Goal: Task Accomplishment & Management: Complete application form

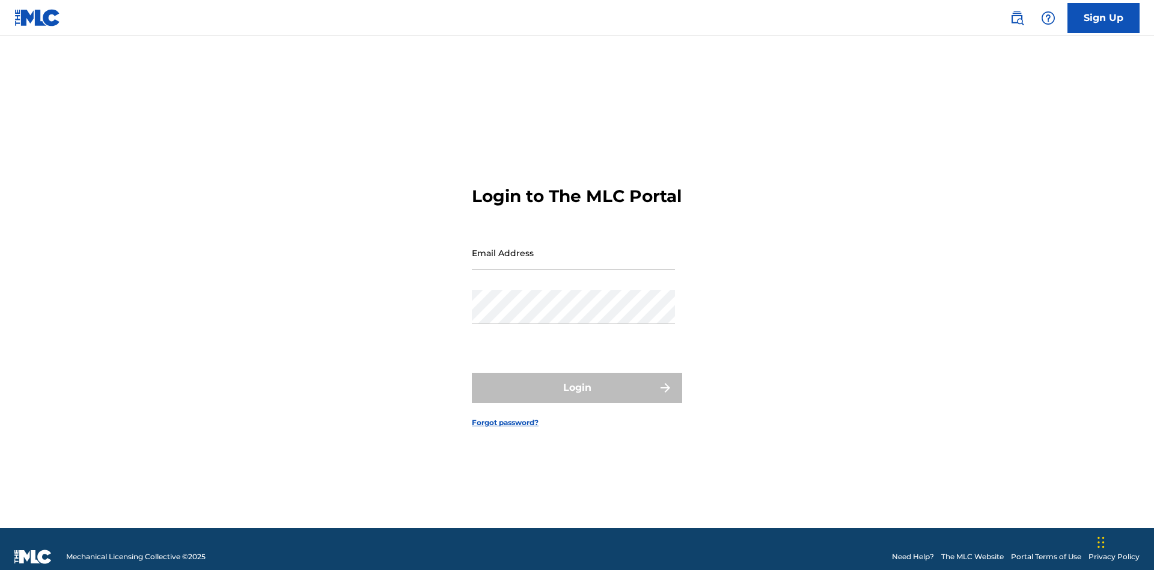
scroll to position [16, 0]
click at [1104, 17] on link "Sign Up" at bounding box center [1104, 18] width 72 height 30
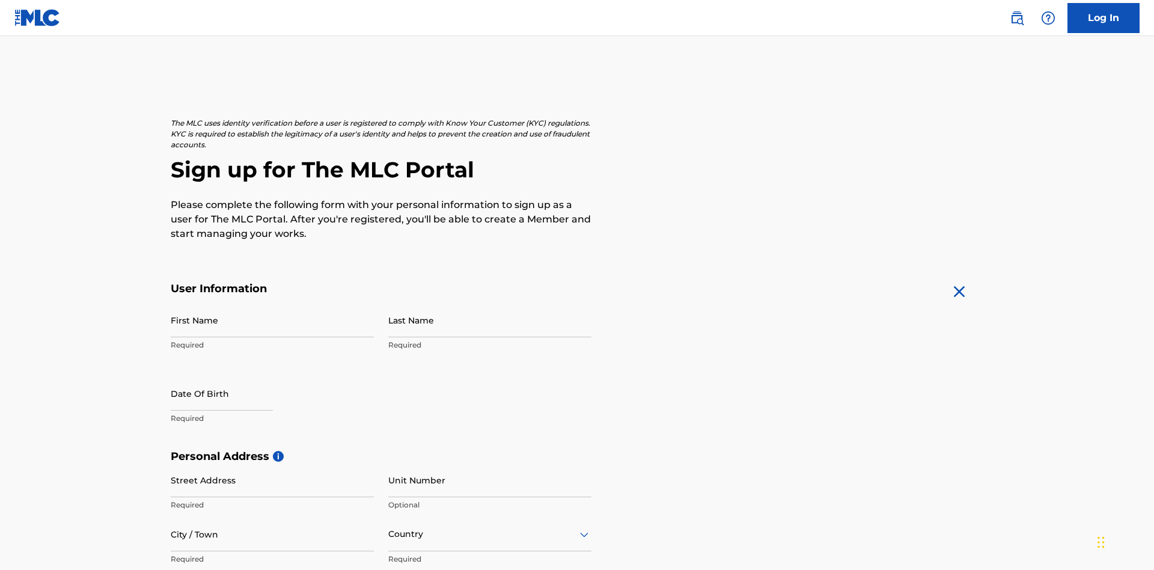
click at [272, 303] on input "First Name" at bounding box center [272, 320] width 203 height 34
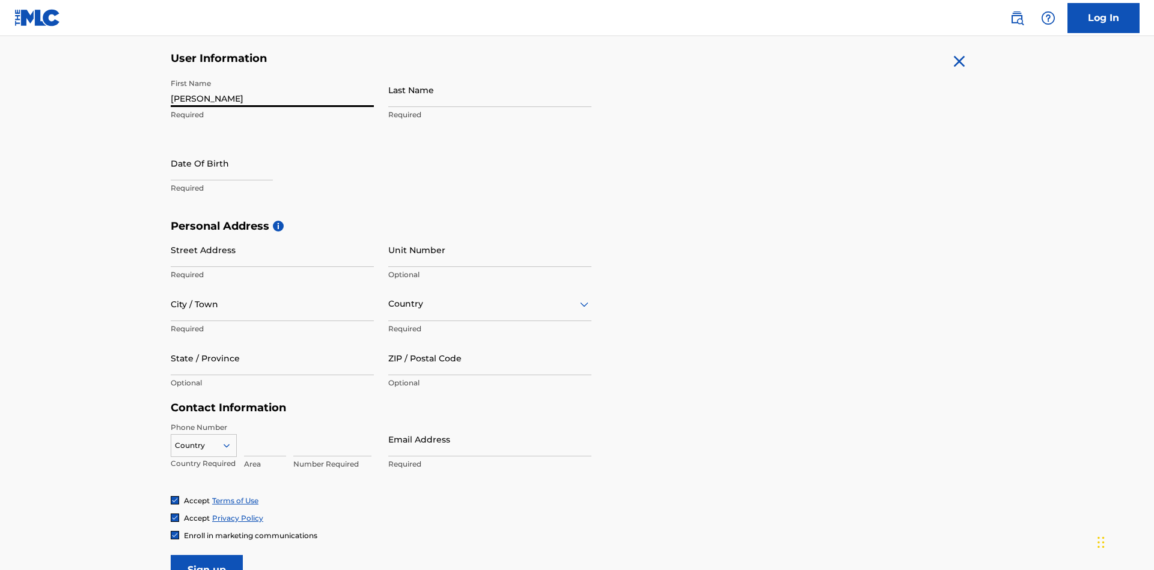
type input "Krystal"
click at [490, 90] on input "Last Name" at bounding box center [489, 90] width 203 height 34
type input "Ribble"
click at [231, 146] on input "text" at bounding box center [222, 163] width 102 height 34
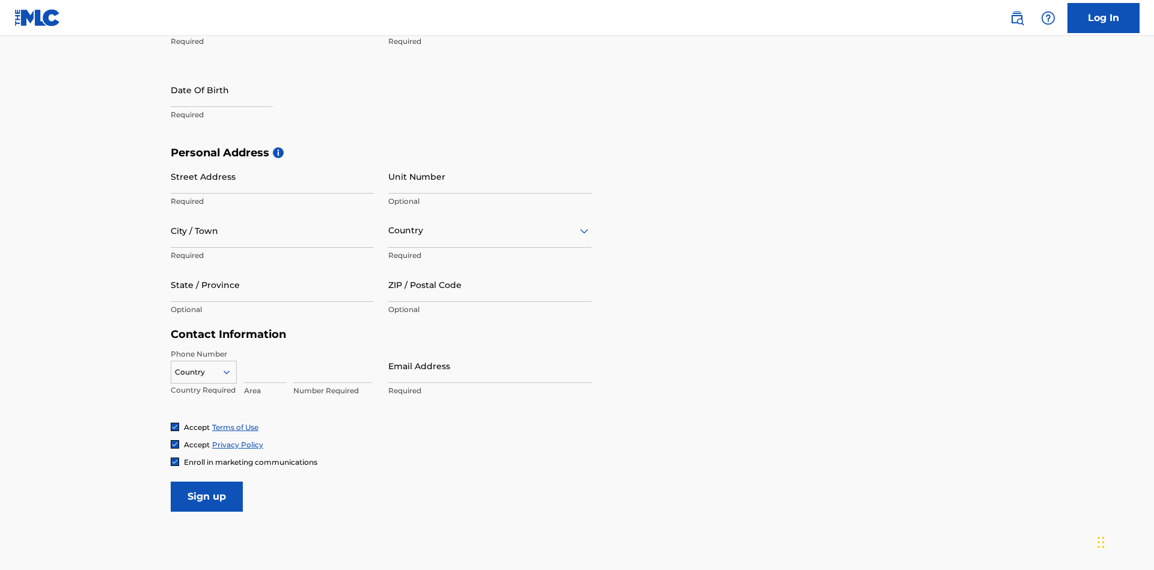
select select "7"
select select "2025"
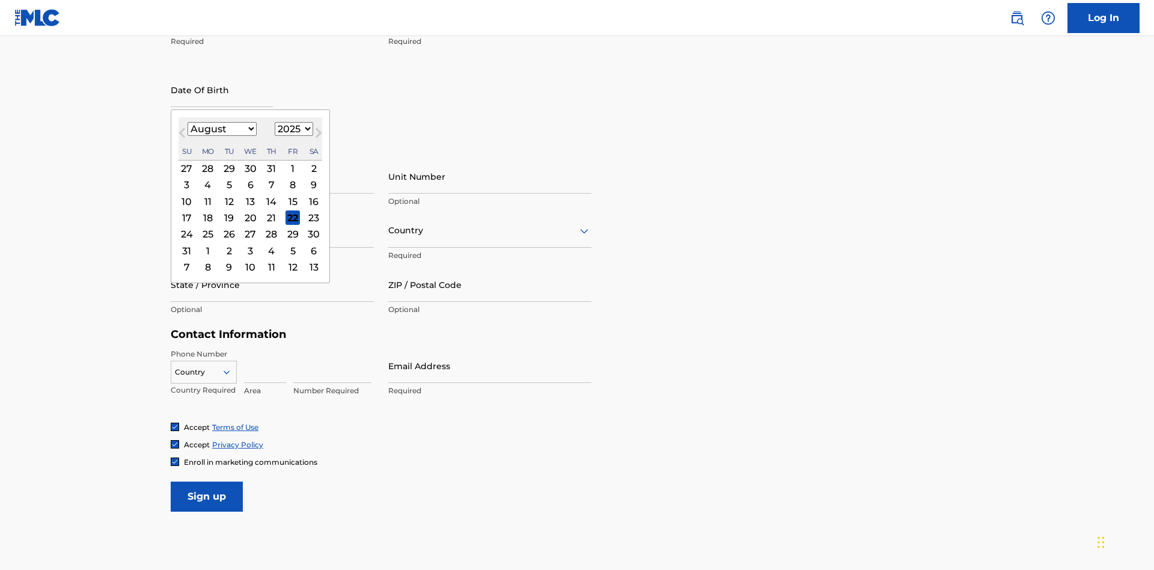
click at [221, 129] on select "January February March April May June July August September October November De…" at bounding box center [222, 129] width 69 height 14
select select "0"
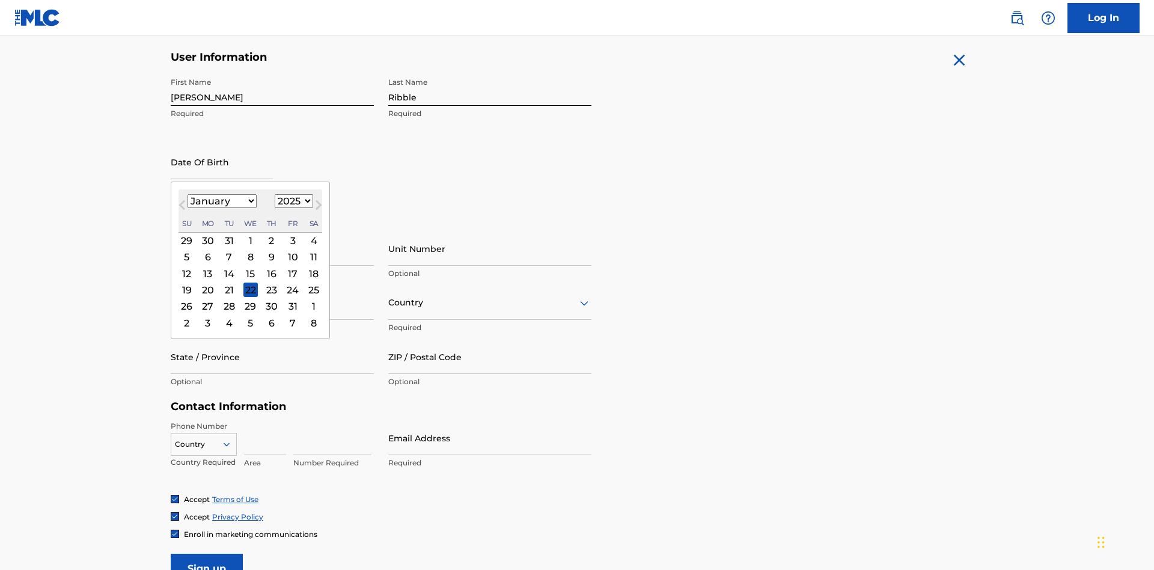
click at [292, 201] on select "1900 1901 1902 1903 1904 1905 1906 1907 1908 1909 1910 1911 1912 1913 1914 1915…" at bounding box center [294, 201] width 38 height 14
select select "1985"
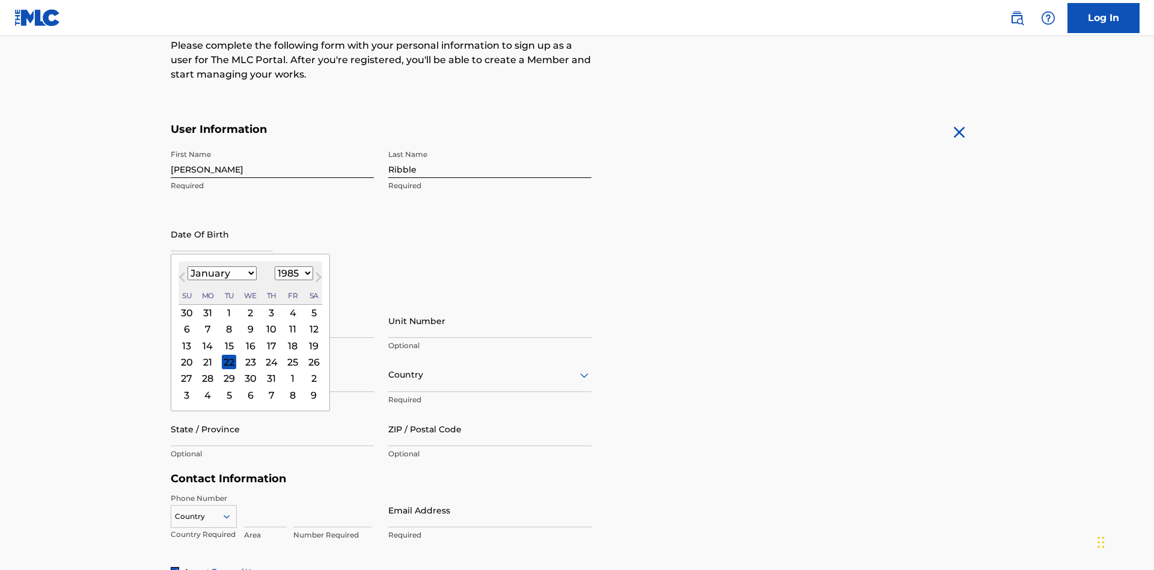
click at [292, 273] on select "1900 1901 1902 1903 1904 1905 1906 1907 1908 1909 1910 1911 1912 1913 1914 1915…" at bounding box center [294, 273] width 38 height 14
click at [228, 322] on div "8" at bounding box center [229, 329] width 14 height 14
type input "January 8 1985"
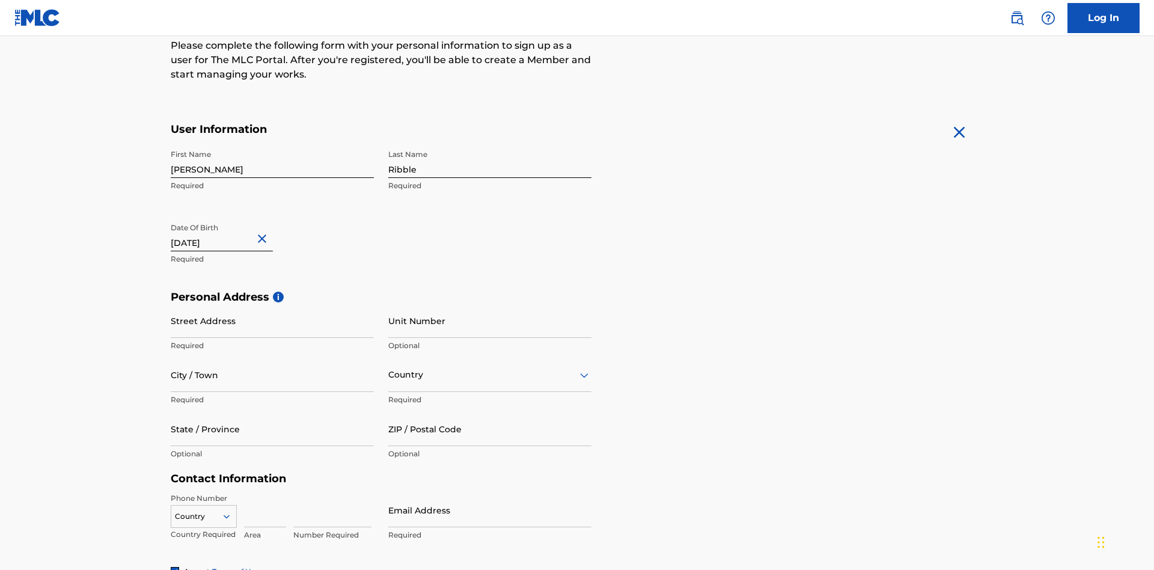
scroll to position [370, 0]
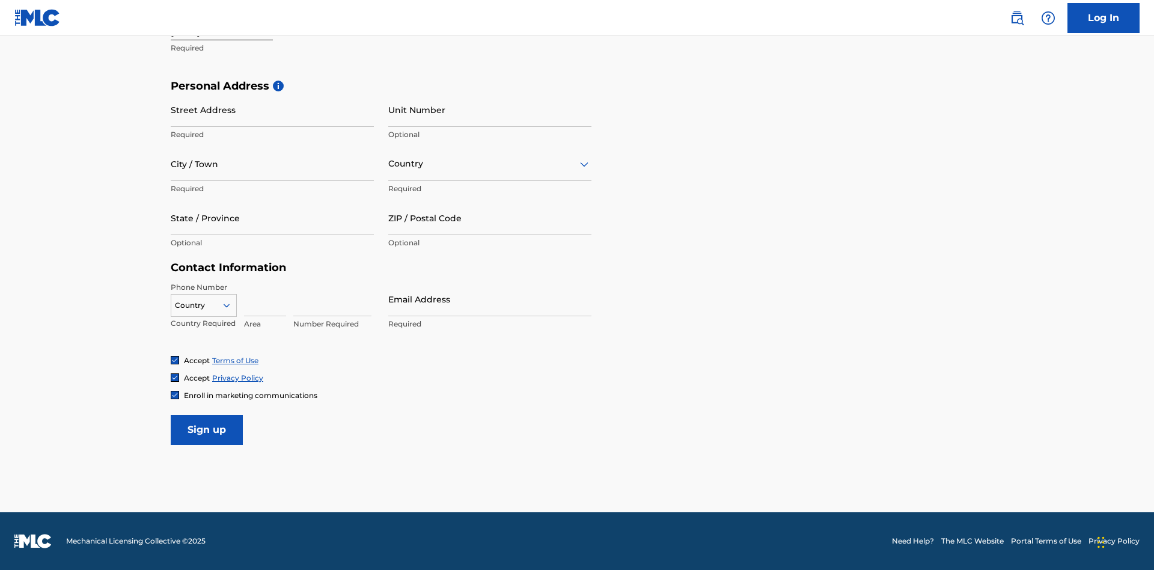
click at [272, 109] on input "Street Address" at bounding box center [272, 110] width 203 height 34
type input "9909 Elks Run Rd"
click at [272, 164] on input "City / Town" at bounding box center [272, 164] width 203 height 34
type input "Roseville"
click at [389, 164] on input "text" at bounding box center [389, 163] width 2 height 13
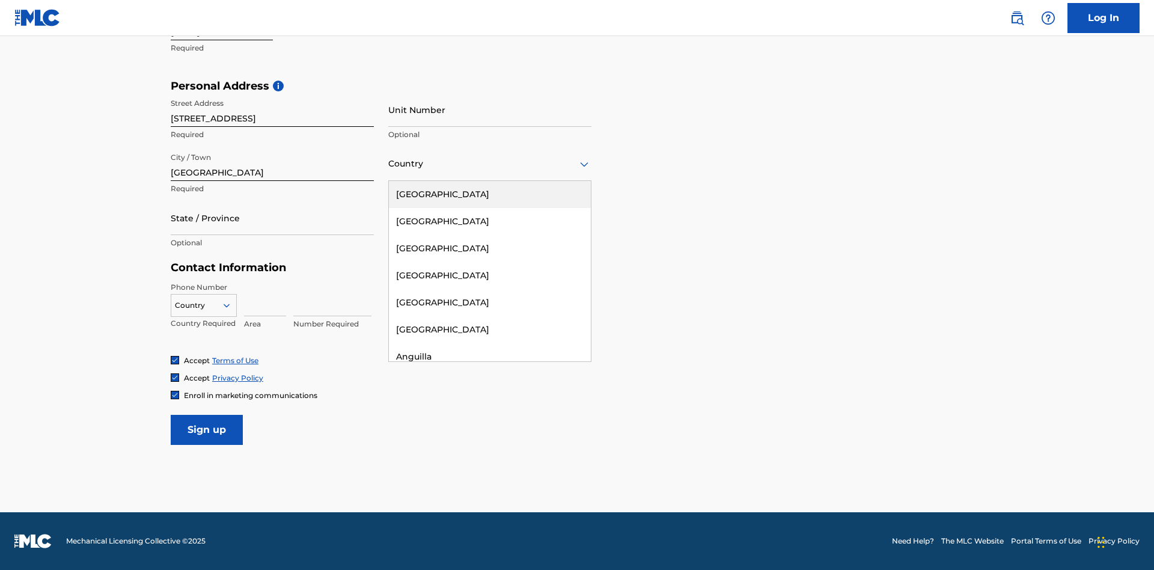
click at [490, 194] on div "United States" at bounding box center [490, 194] width 202 height 27
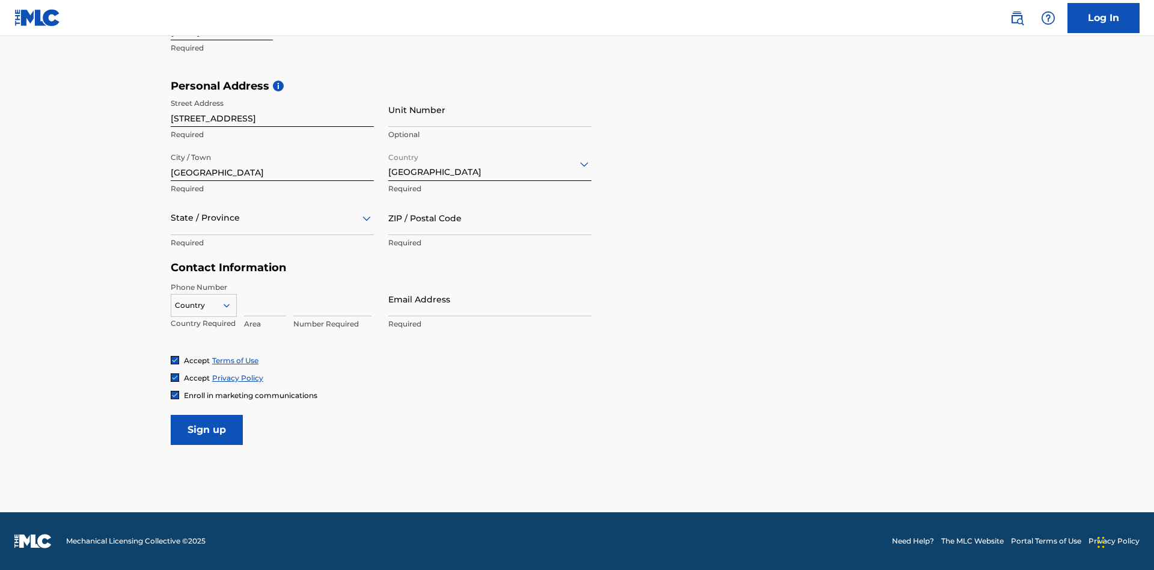
click at [272, 218] on div at bounding box center [272, 217] width 203 height 15
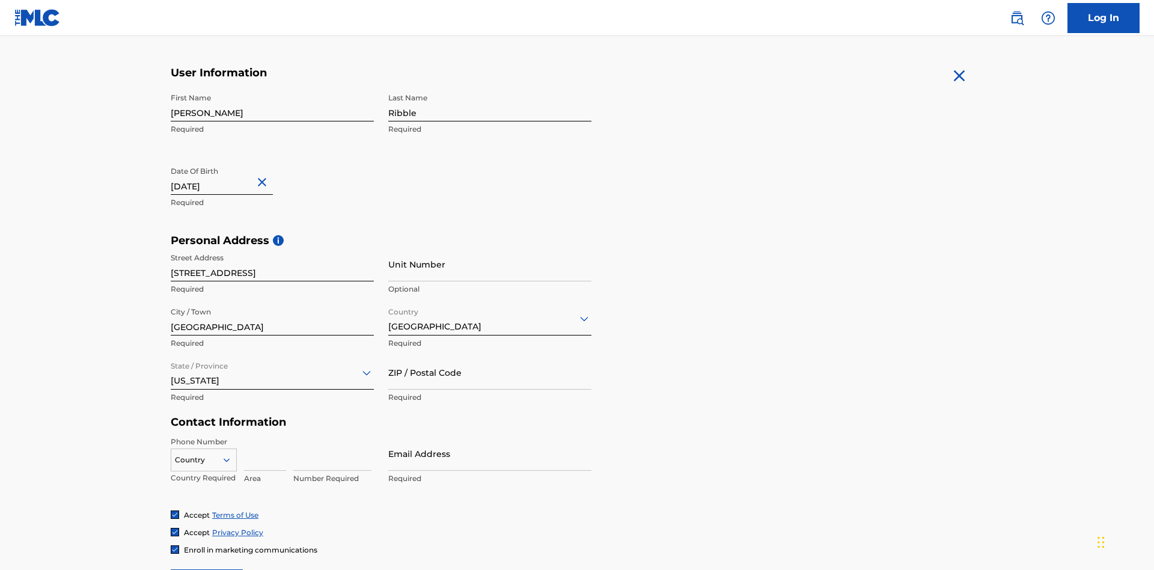
click at [490, 355] on input "ZIP / Postal Code" at bounding box center [489, 372] width 203 height 34
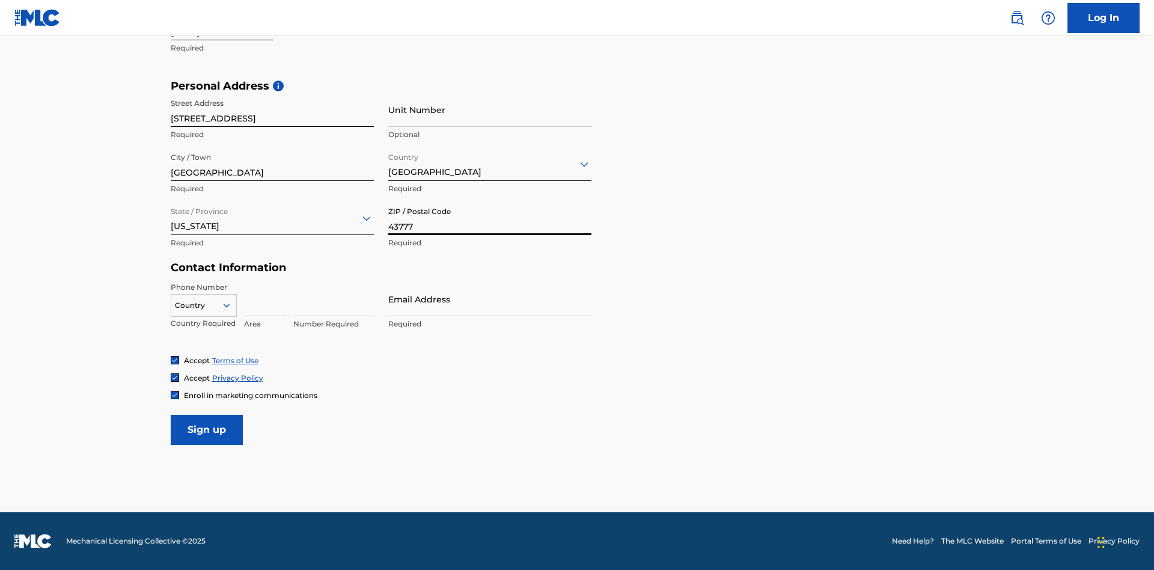
type input "43777"
click at [231, 305] on icon at bounding box center [226, 305] width 11 height 11
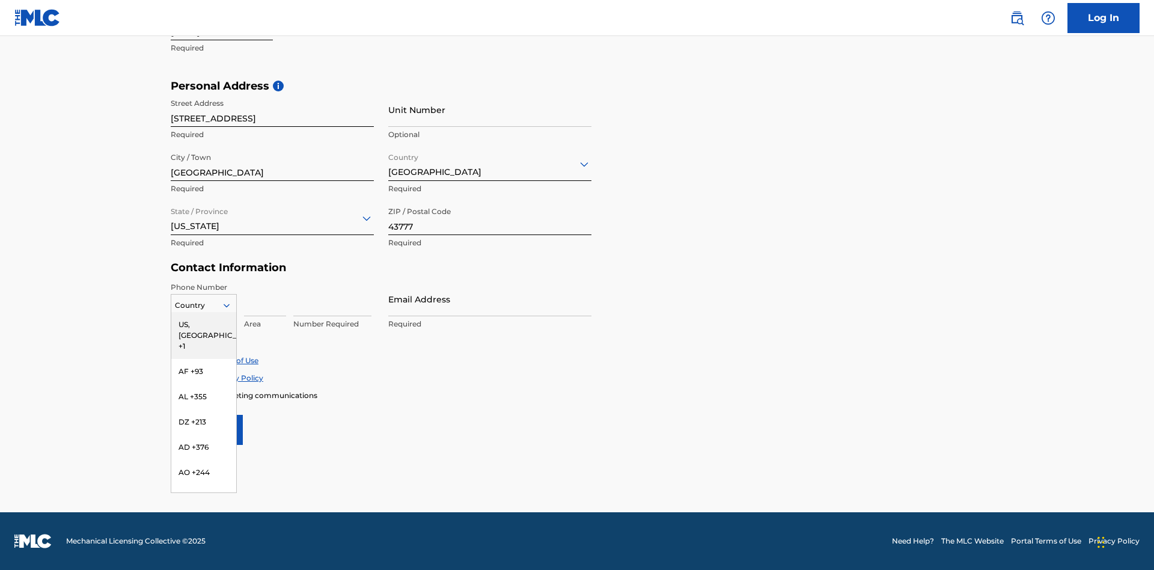
click at [204, 324] on div "US, CA +1" at bounding box center [203, 335] width 65 height 47
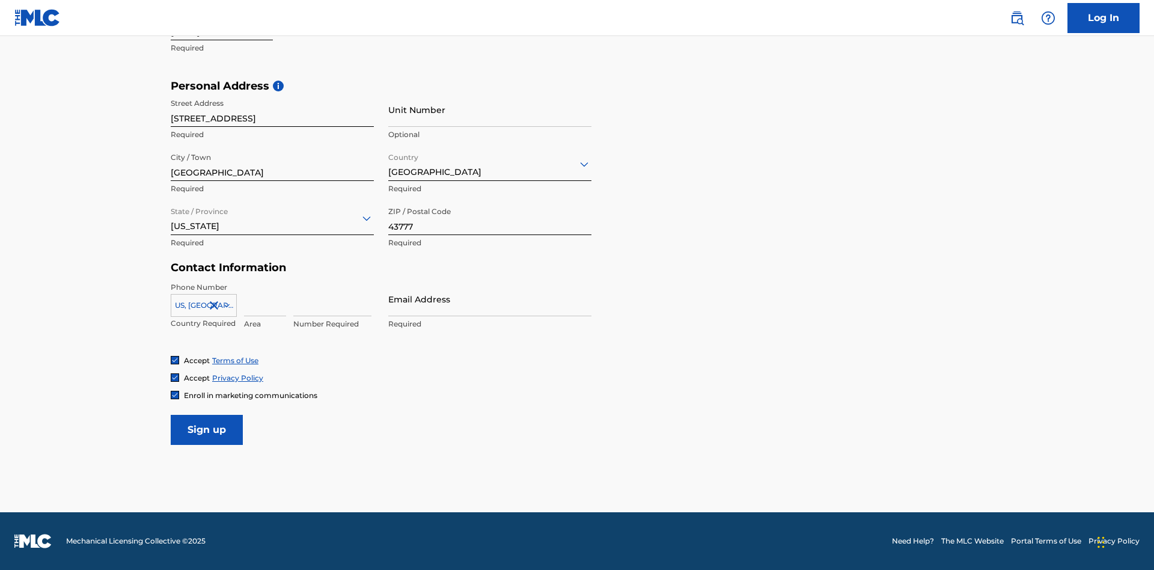
click at [265, 299] on input at bounding box center [265, 299] width 42 height 34
type input "740"
click at [332, 299] on input at bounding box center [332, 299] width 78 height 34
type input "8086351"
click at [490, 299] on input "Email Address" at bounding box center [489, 299] width 203 height 34
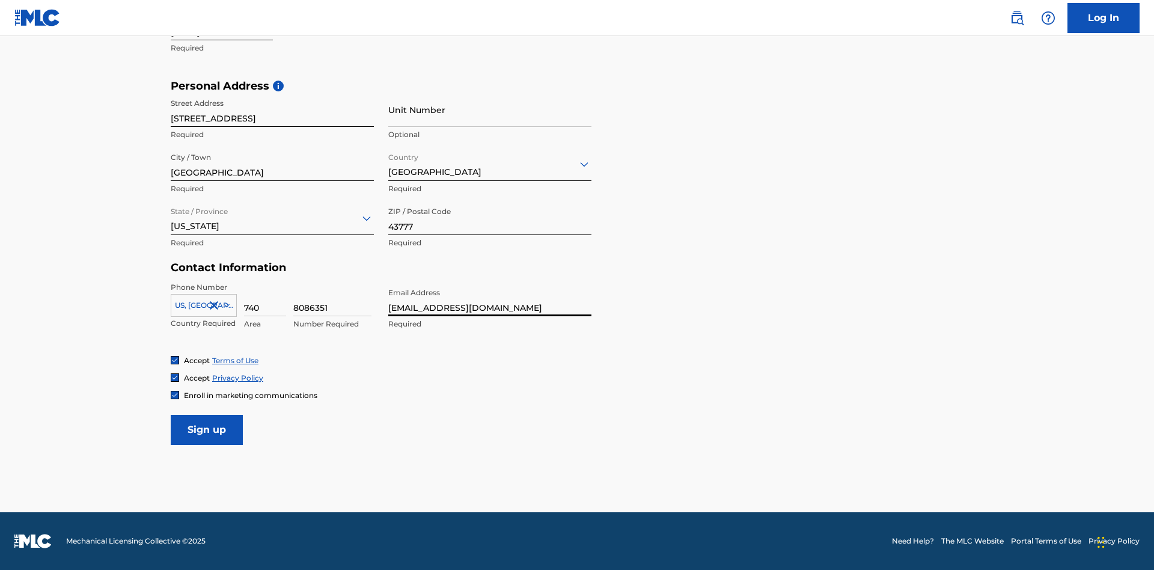
type input "534d1b7d-4222-4e65-a21b-2339f4b543e0@mailslurp.biz"
click at [207, 429] on input "Sign up" at bounding box center [207, 430] width 72 height 30
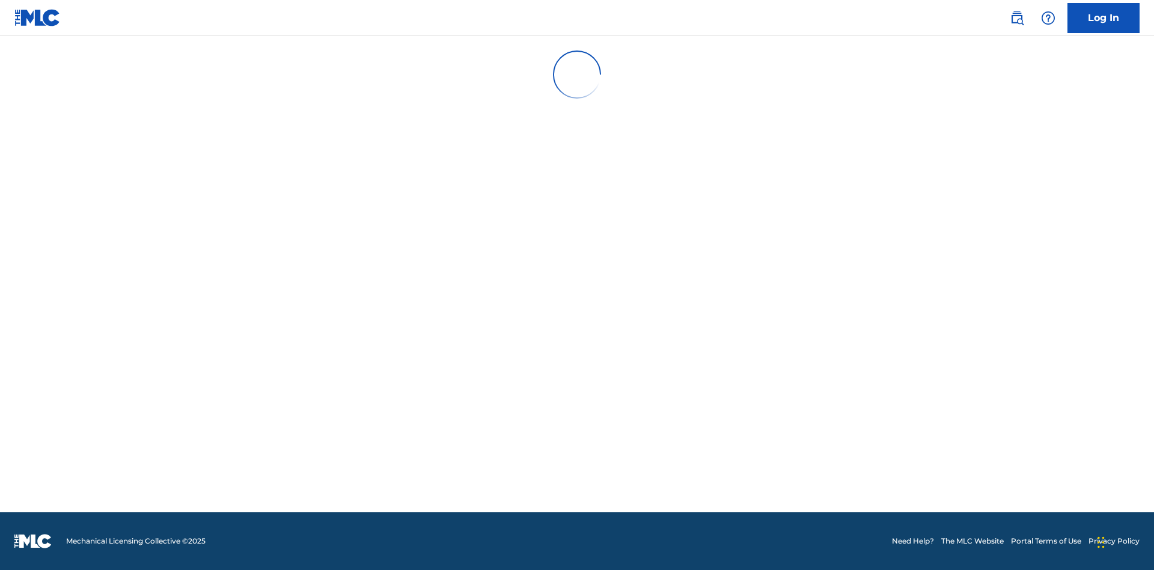
scroll to position [16, 0]
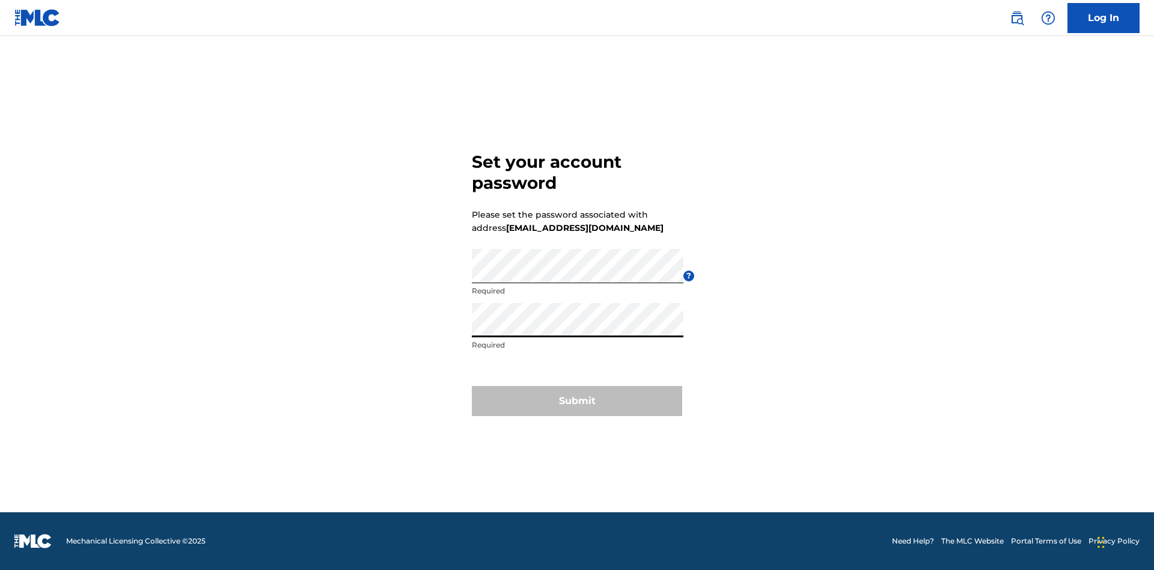
click at [577, 408] on button "Submit" at bounding box center [577, 401] width 210 height 30
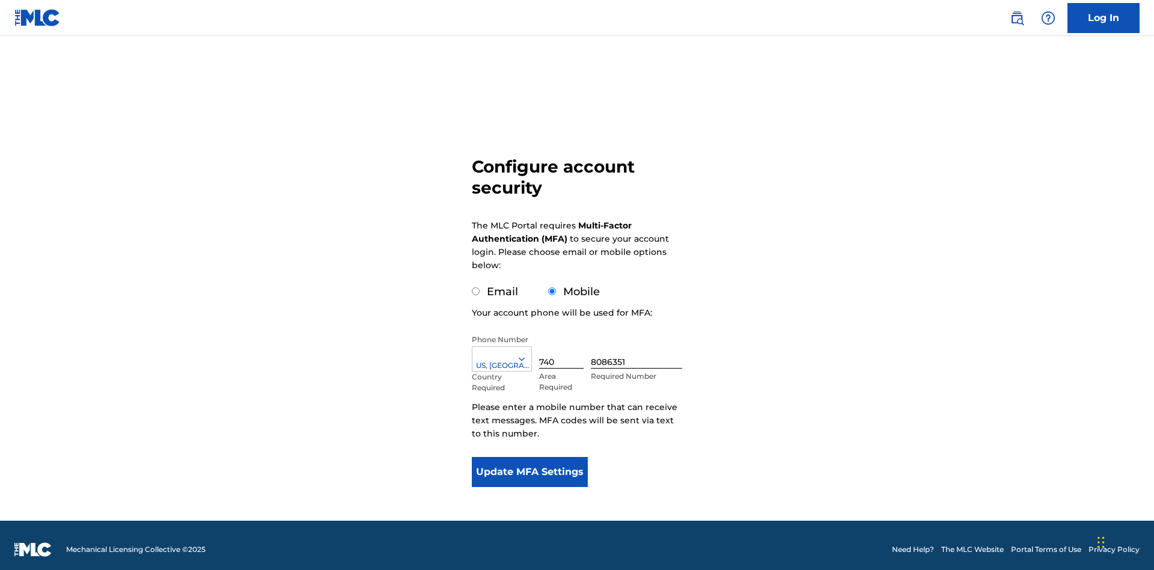
scroll to position [12, 0]
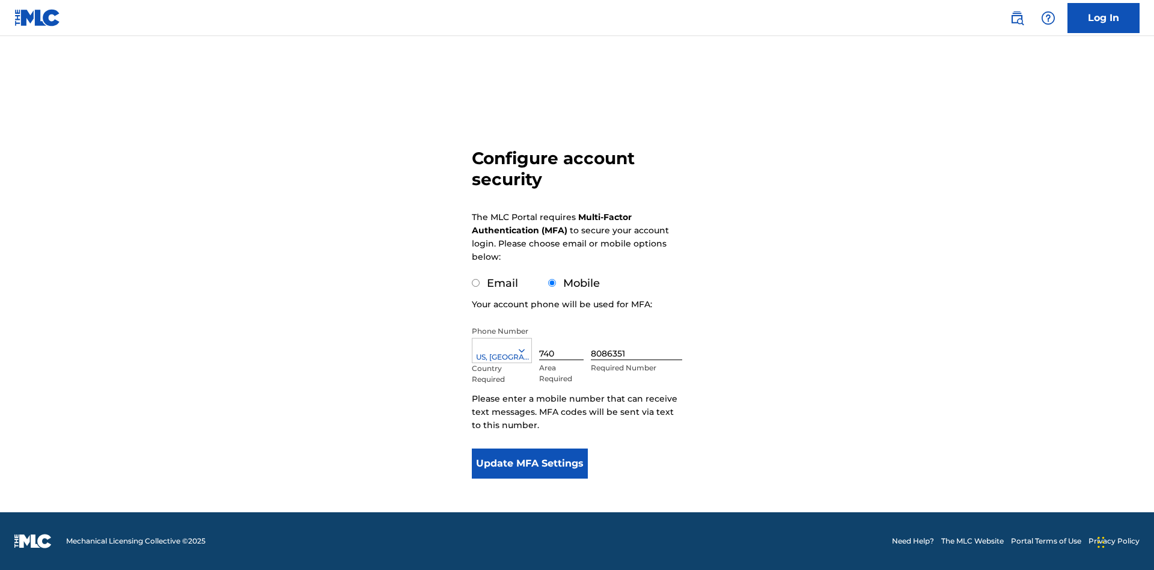
click at [552, 283] on input "Mobile" at bounding box center [552, 283] width 8 height 8
click at [527, 350] on icon at bounding box center [521, 350] width 11 height 11
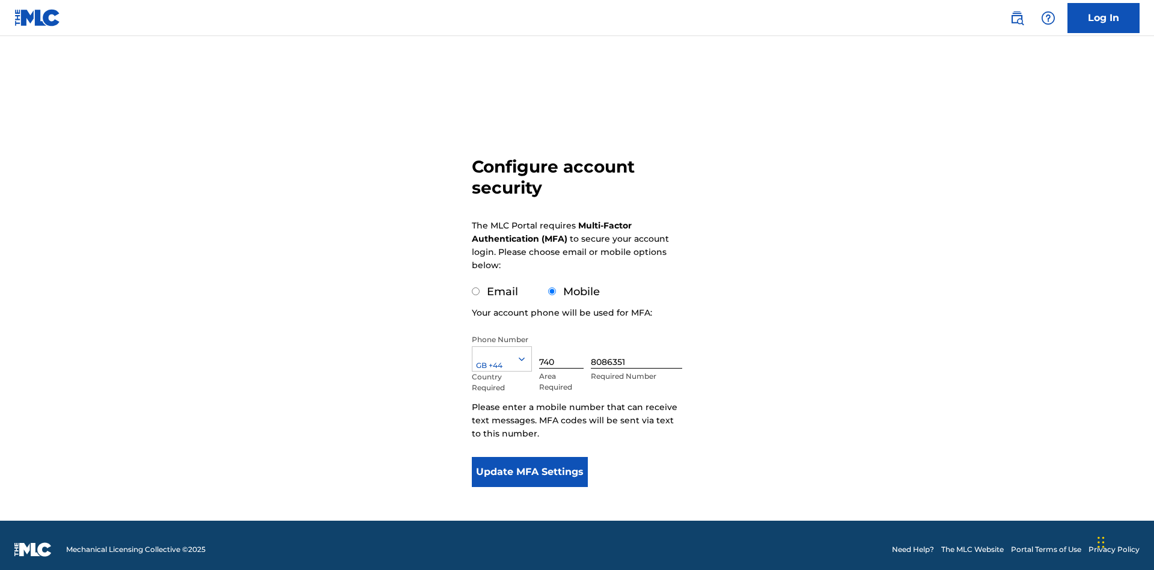
click at [564, 343] on input "740" at bounding box center [561, 351] width 44 height 34
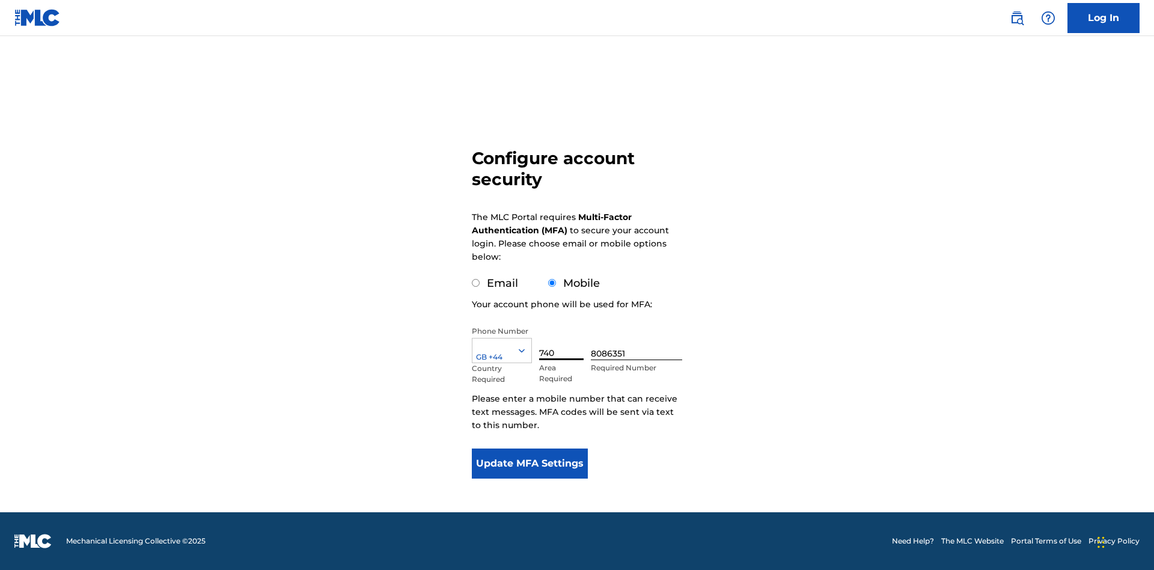
type input "740"
click at [639, 343] on input "8086351" at bounding box center [636, 343] width 91 height 34
type input "1252166"
click at [530, 463] on button "Update MFA Settings" at bounding box center [530, 463] width 116 height 30
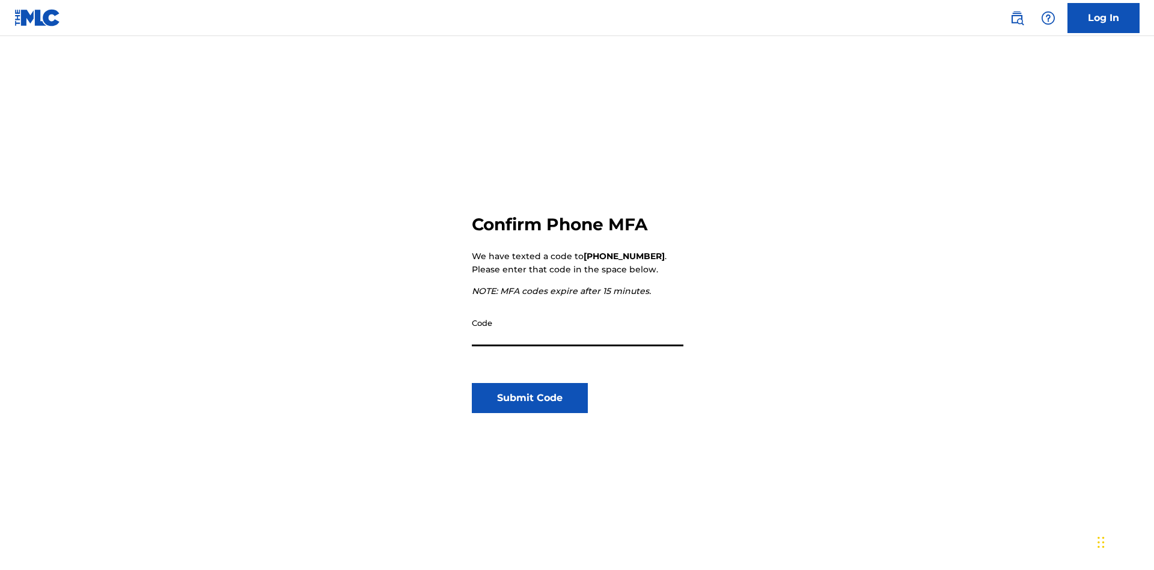
scroll to position [125, 0]
